Goal: Task Accomplishment & Management: Use online tool/utility

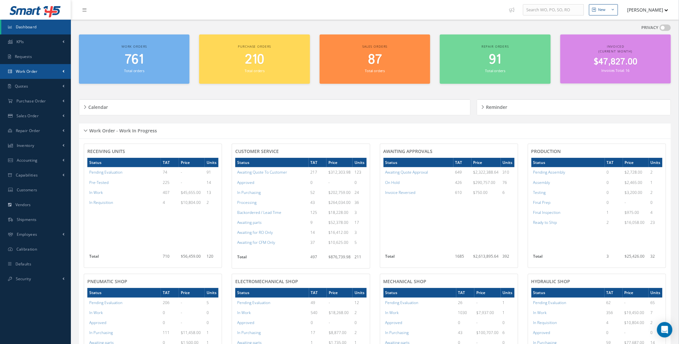
click at [63, 71] on span at bounding box center [64, 71] width 2 height 5
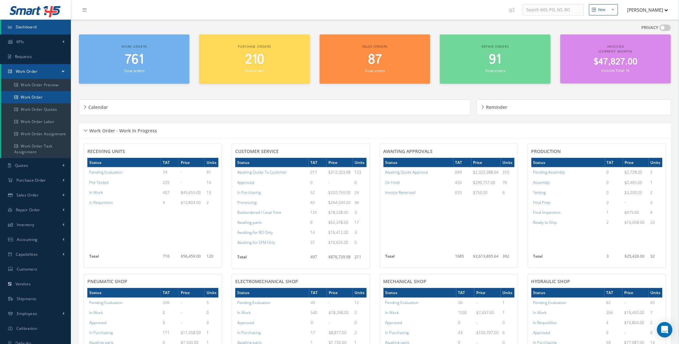
click at [39, 99] on link "Work Order" at bounding box center [36, 97] width 70 height 12
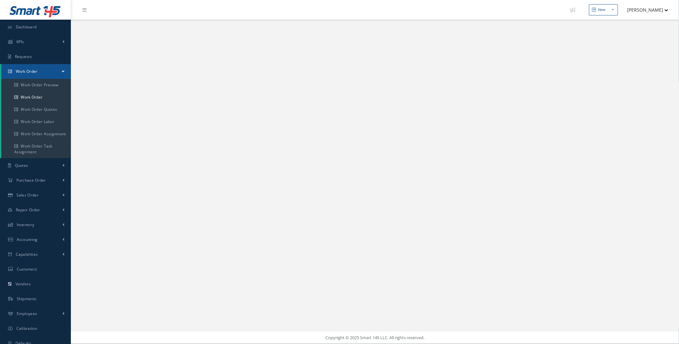
select select "25"
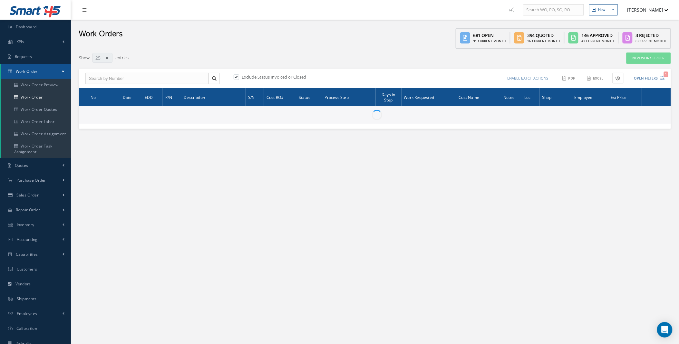
click at [656, 80] on button "Open Filters 1" at bounding box center [646, 78] width 36 height 11
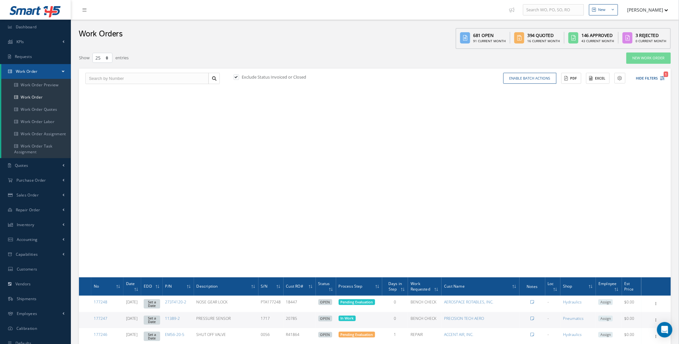
type input "All Work Request"
type input "All Work Performed"
type input "All Status"
type input "WO Part Status"
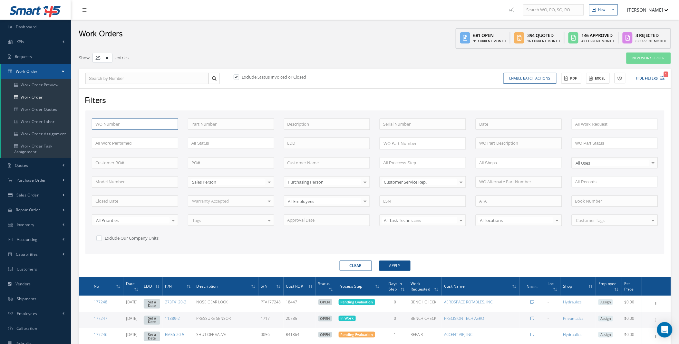
click at [113, 122] on input "text" at bounding box center [135, 125] width 86 height 12
type input "1"
type input "17"
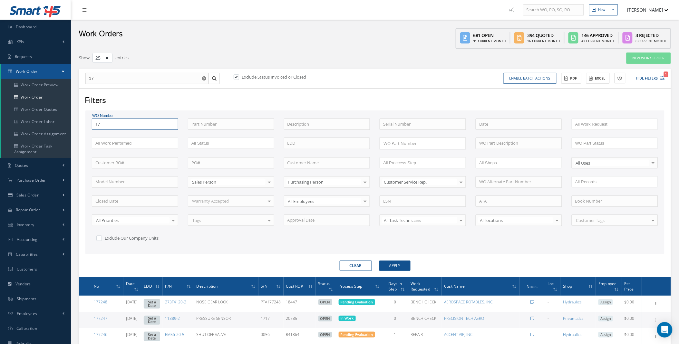
type input "177"
type input "1770"
type input "17707"
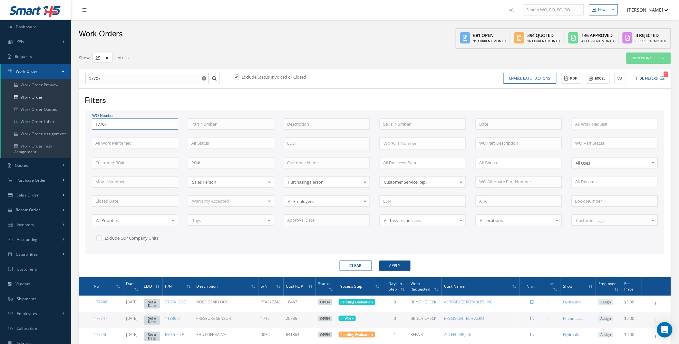
type input "17707"
click at [379, 261] on button "Apply" at bounding box center [394, 266] width 31 height 10
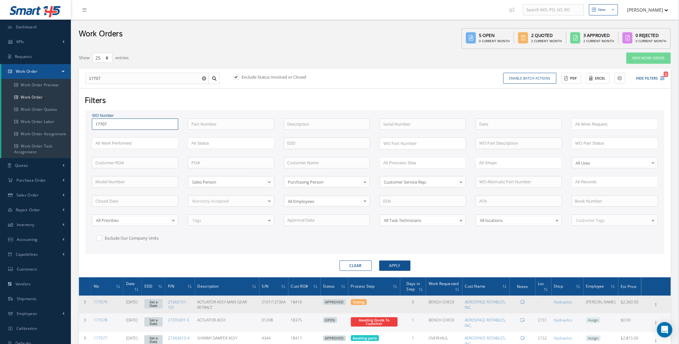
scroll to position [182, 0]
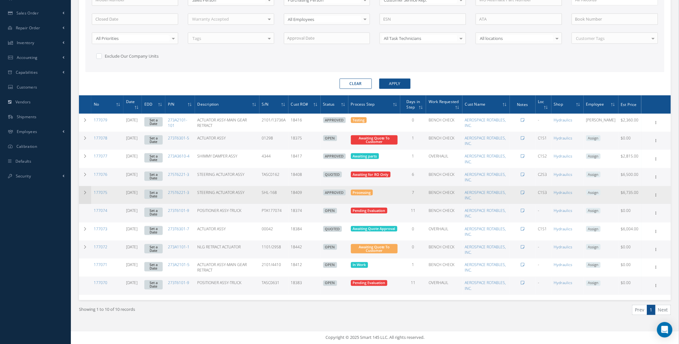
click at [86, 191] on icon at bounding box center [85, 193] width 5 height 4
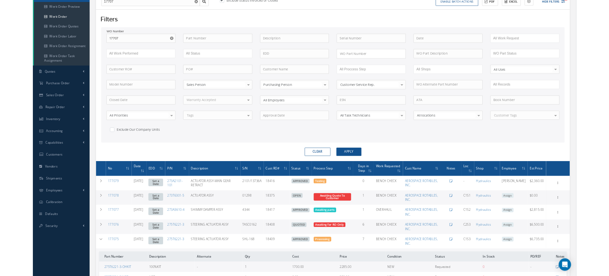
scroll to position [316, 0]
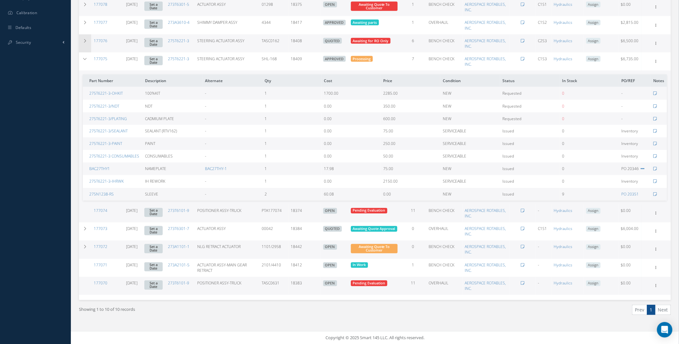
click at [86, 41] on icon at bounding box center [85, 41] width 5 height 4
